Goal: Transaction & Acquisition: Purchase product/service

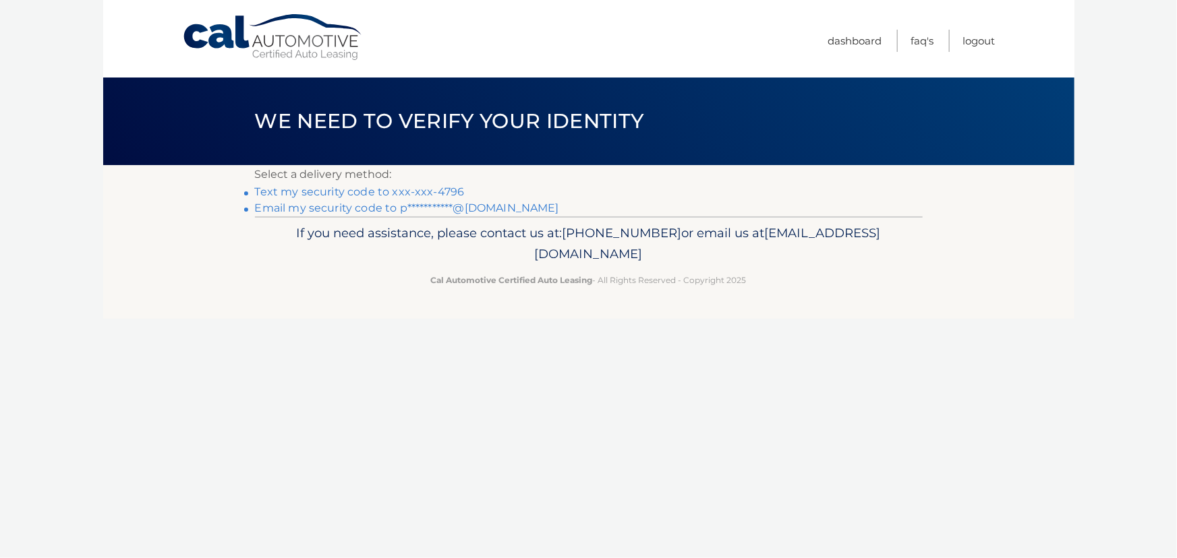
click at [380, 194] on link "Text my security code to xxx-xxx-4796" at bounding box center [360, 191] width 210 height 13
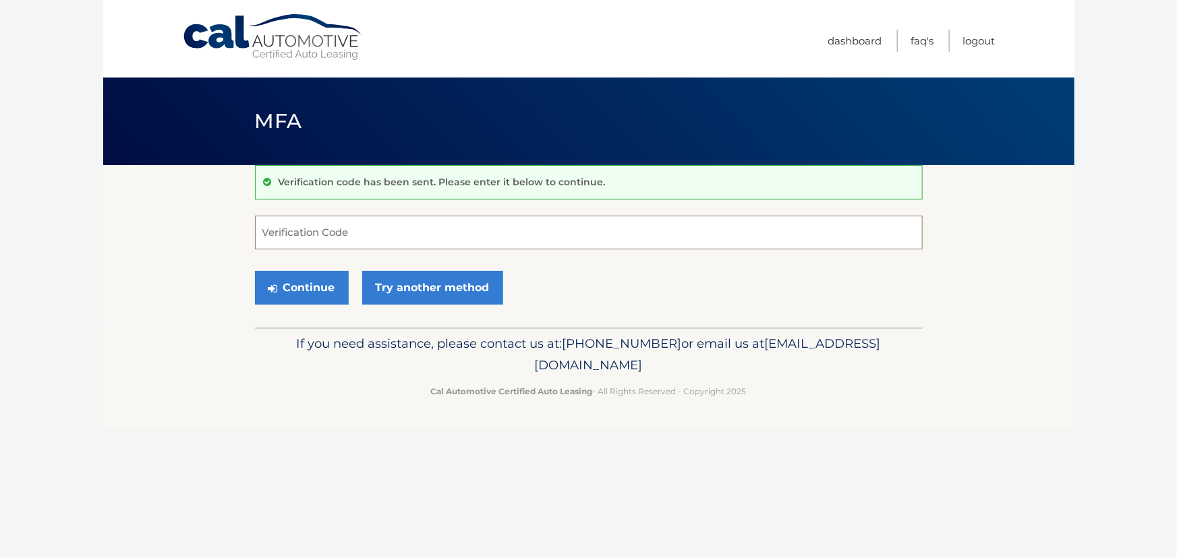
click at [369, 229] on input "Verification Code" at bounding box center [589, 233] width 668 height 34
type input "325310"
click at [322, 287] on button "Continue" at bounding box center [302, 288] width 94 height 34
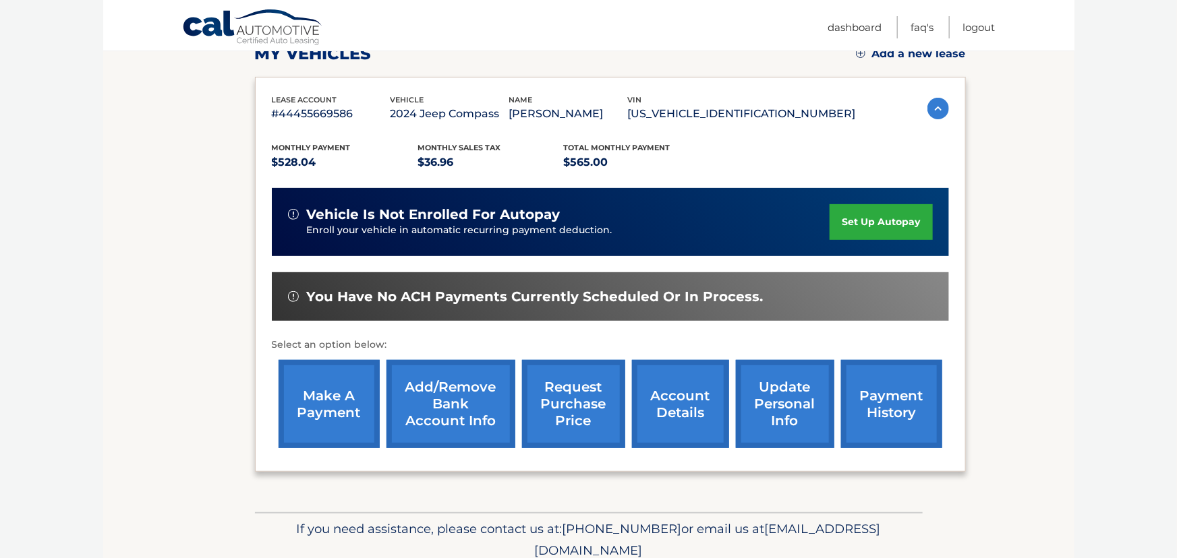
scroll to position [224, 0]
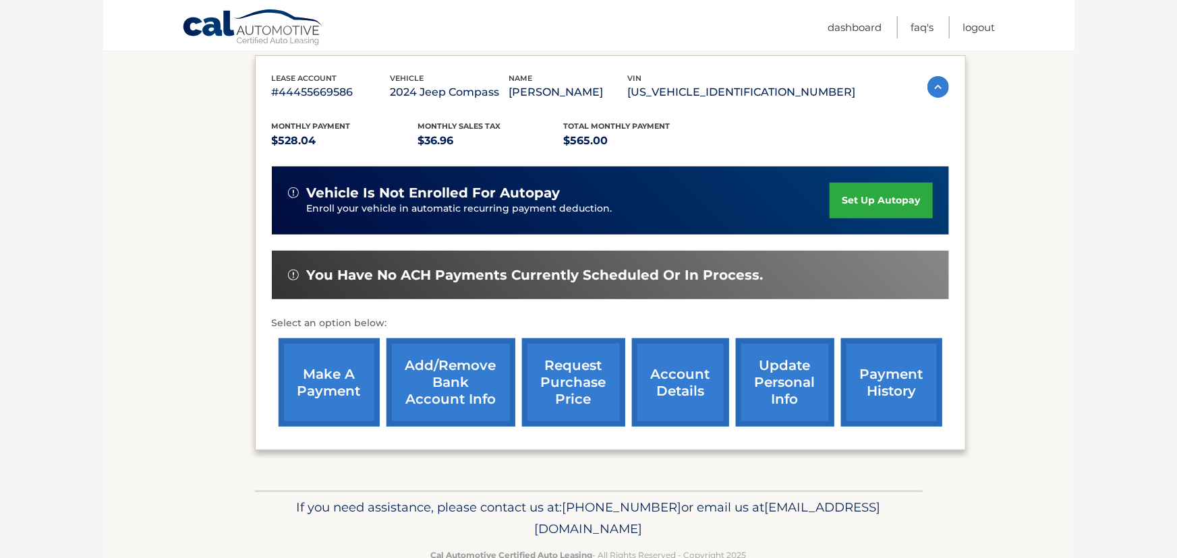
click at [341, 364] on link "make a payment" at bounding box center [329, 383] width 101 height 88
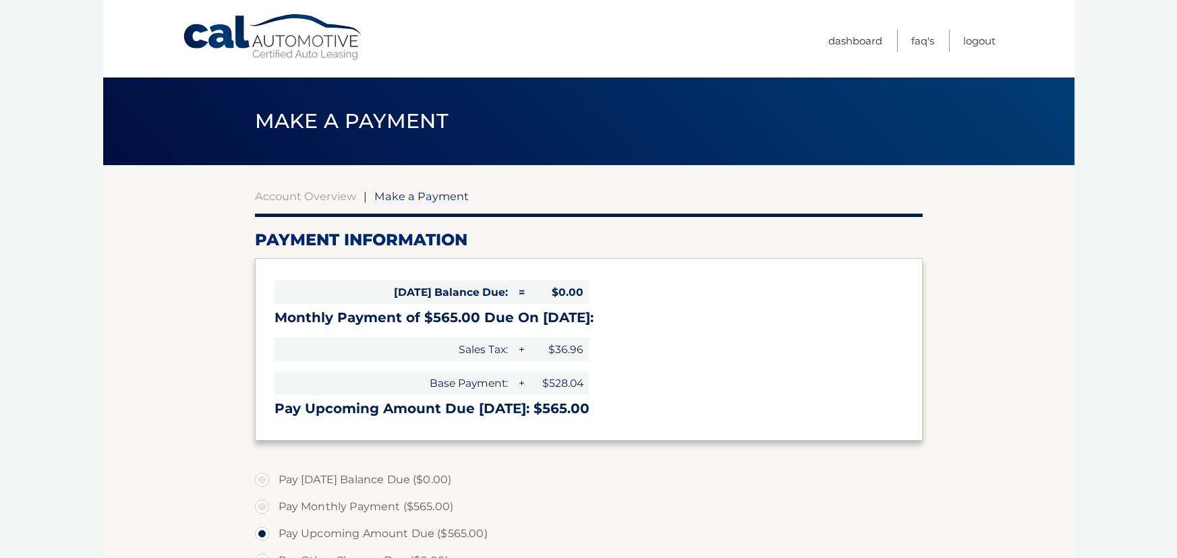
select select "MjhiNzY4MGQtZTc2MS00MDc4LTljYjEtODlhMzkxMmFlMTE2"
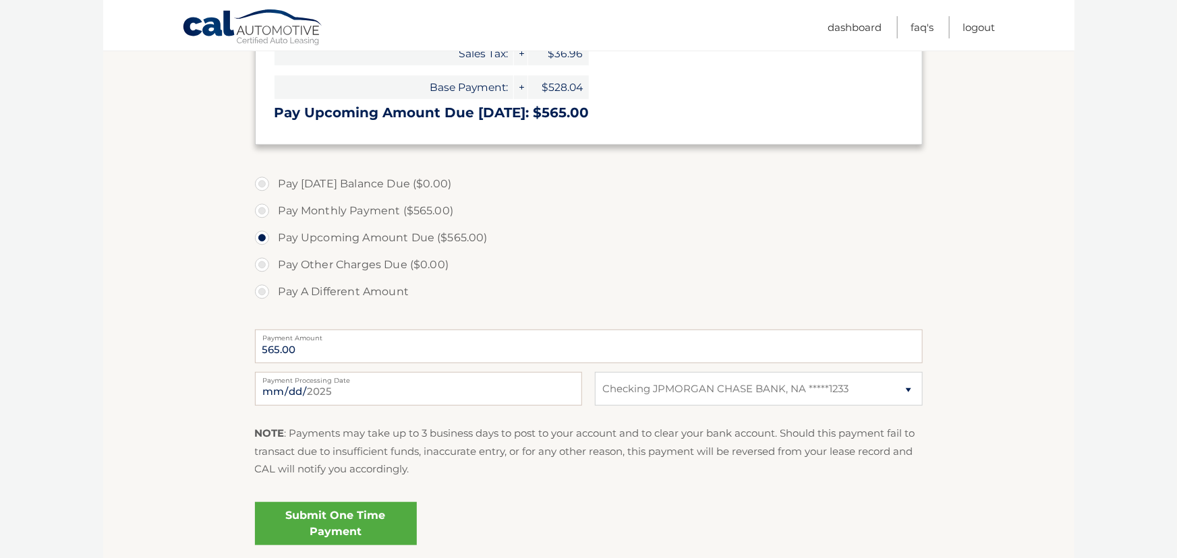
scroll to position [295, 0]
click at [364, 391] on input "2025-09-19" at bounding box center [418, 391] width 327 height 34
type input "2025-09-22"
click at [374, 523] on link "Submit One Time Payment" at bounding box center [336, 525] width 162 height 43
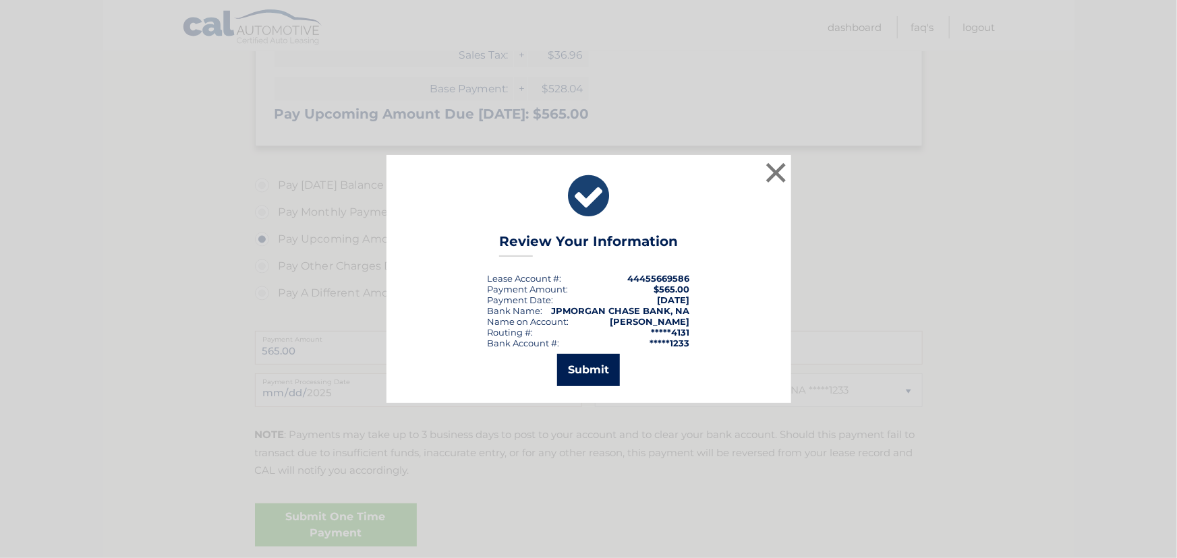
click at [598, 371] on button "Submit" at bounding box center [588, 370] width 63 height 32
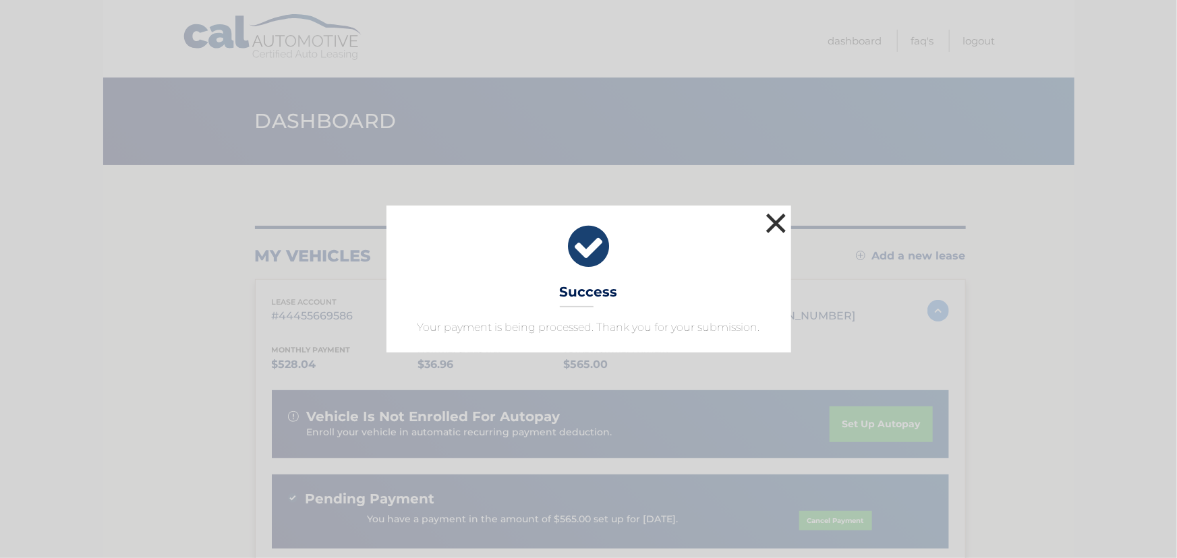
click at [774, 223] on button "×" at bounding box center [776, 223] width 27 height 27
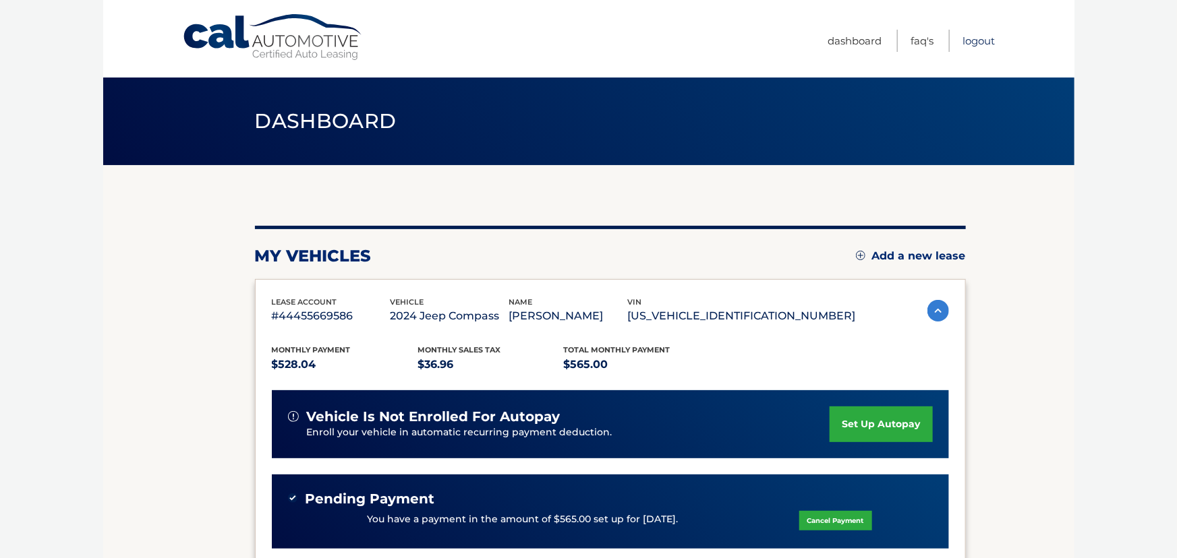
click at [975, 35] on link "Logout" at bounding box center [979, 41] width 32 height 22
